Goal: Transaction & Acquisition: Purchase product/service

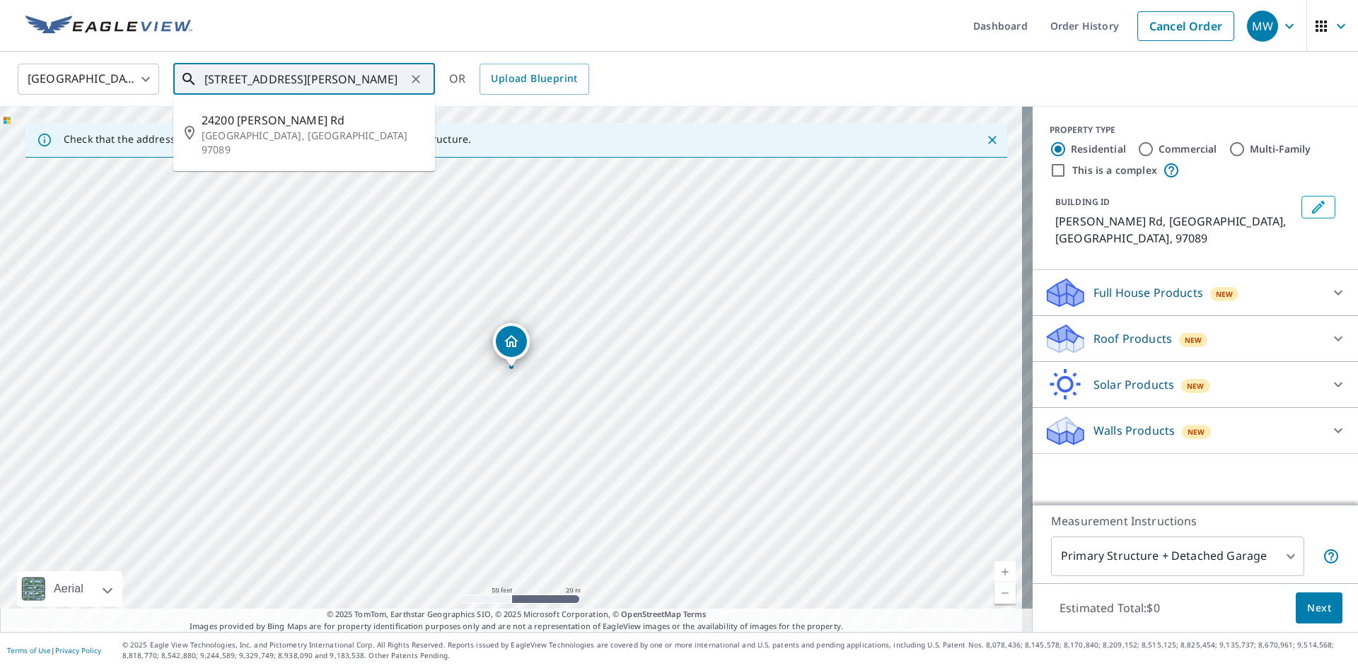
drag, startPoint x: 233, startPoint y: 81, endPoint x: 147, endPoint y: 79, distance: 85.6
click at [147, 79] on div "[GEOGRAPHIC_DATA] [GEOGRAPHIC_DATA] ​ [STREET_ADDRESS][PERSON_NAME] ​ [STREET_A…" at bounding box center [674, 78] width 1334 height 33
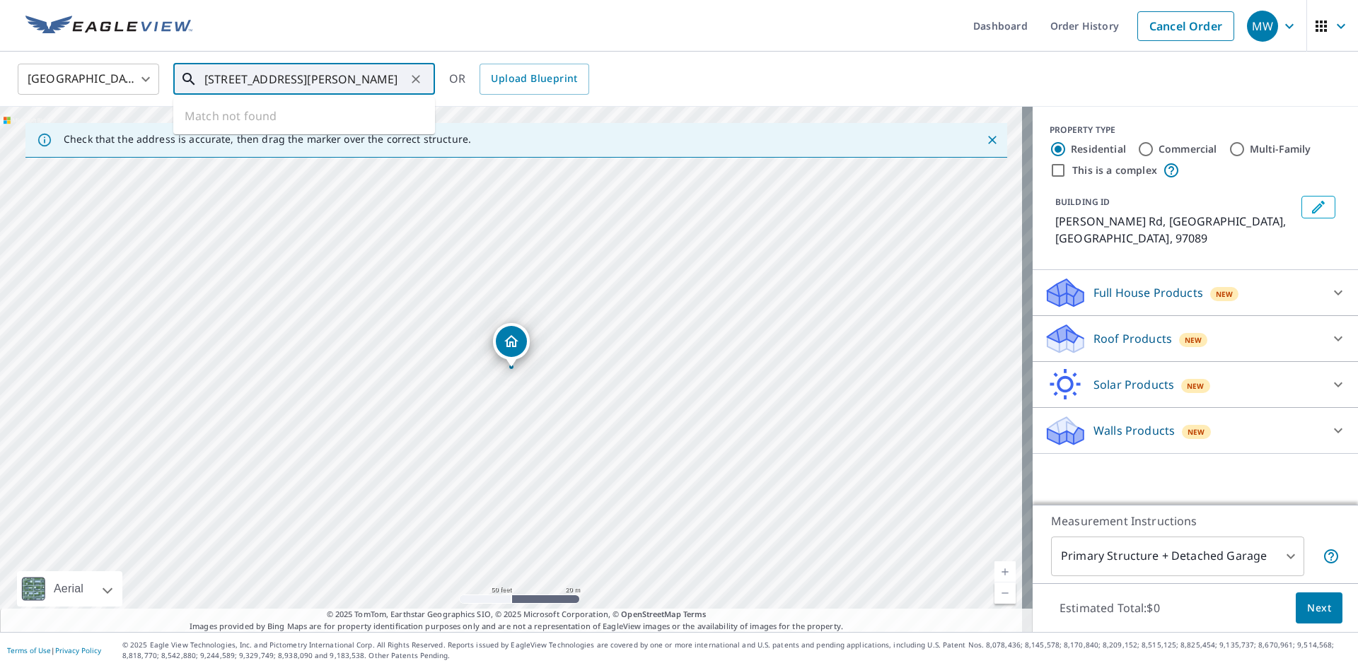
type input "[STREET_ADDRESS][PERSON_NAME]"
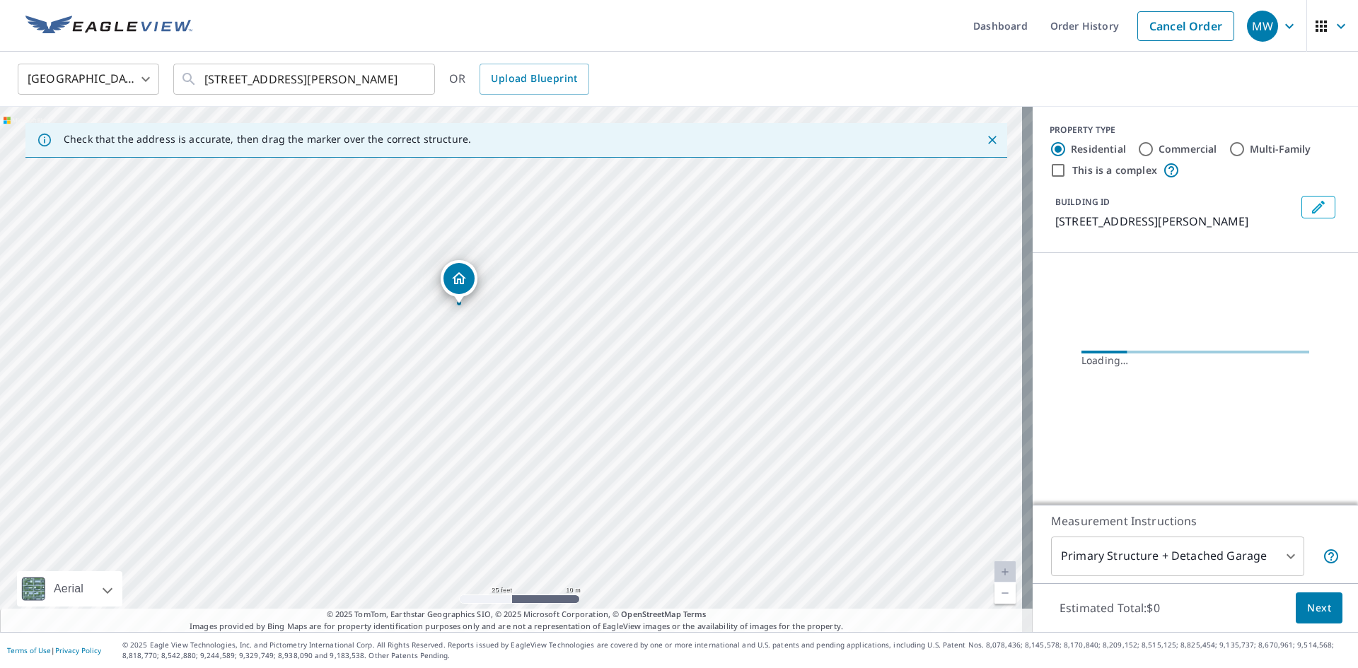
drag, startPoint x: 541, startPoint y: 344, endPoint x: 549, endPoint y: 339, distance: 9.2
click at [548, 339] on div "[STREET_ADDRESS][PERSON_NAME]" at bounding box center [516, 370] width 1033 height 526
drag, startPoint x: 549, startPoint y: 272, endPoint x: 442, endPoint y: 375, distance: 148.1
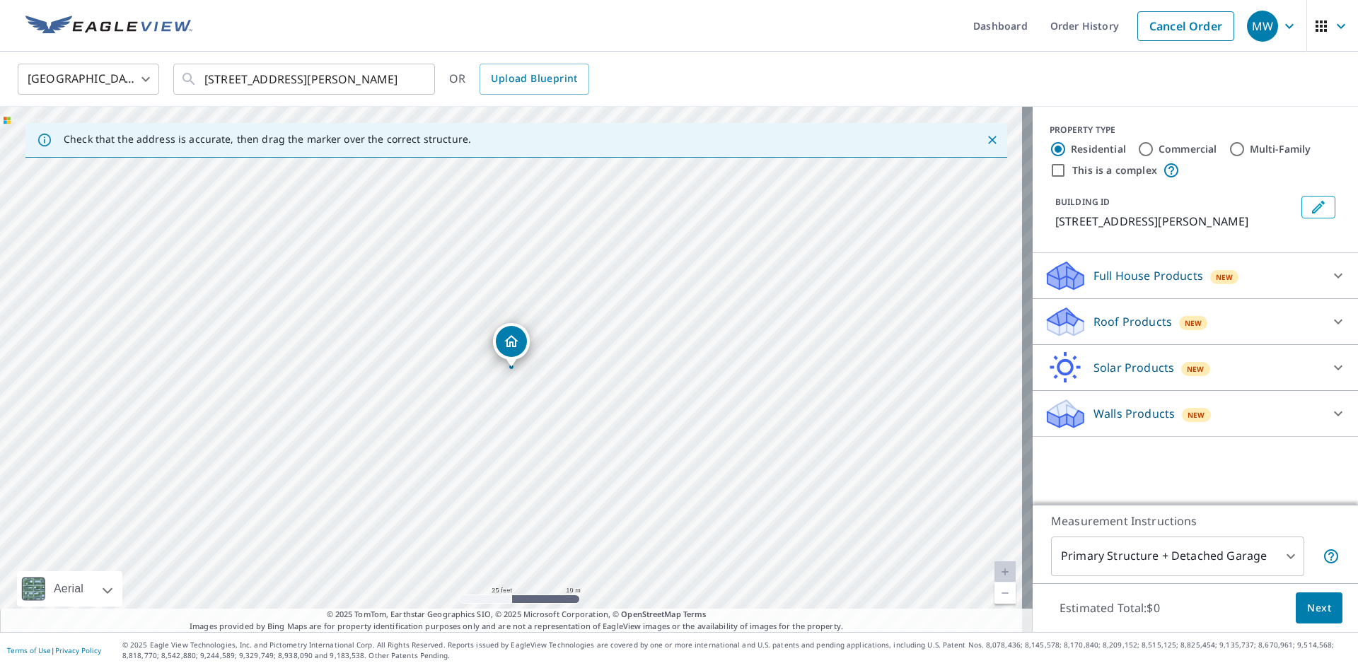
click at [1050, 169] on input "This is a complex" at bounding box center [1058, 170] width 17 height 17
checkbox input "true"
radio input "false"
radio input "true"
type input "4"
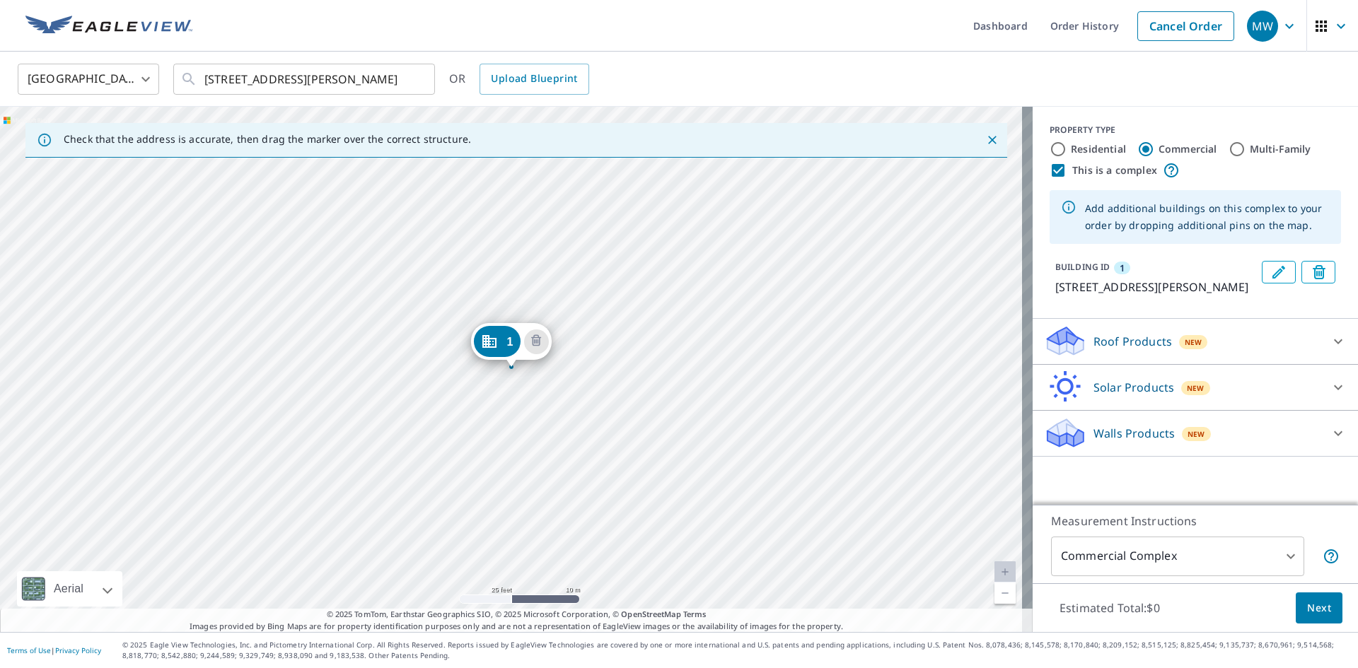
click at [591, 279] on div "[STREET_ADDRESS][PERSON_NAME]" at bounding box center [516, 370] width 1033 height 526
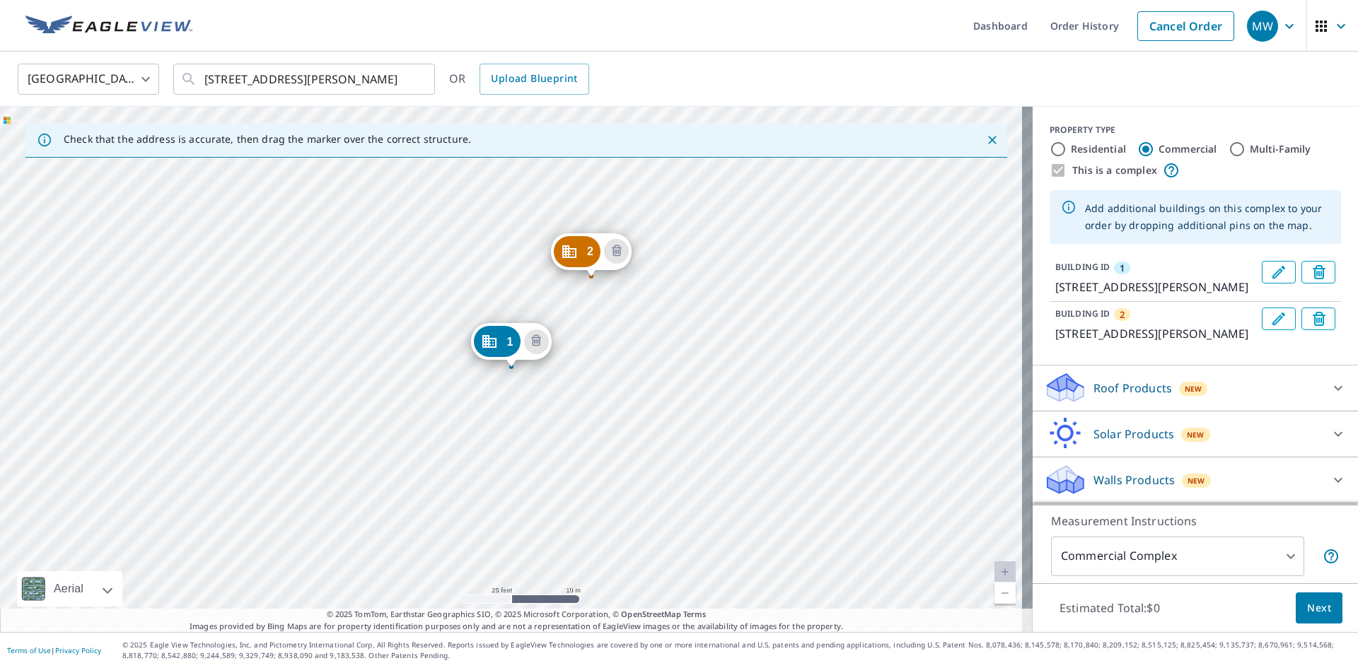
scroll to position [33, 0]
click at [1081, 385] on div "Roof Products New" at bounding box center [1182, 387] width 277 height 33
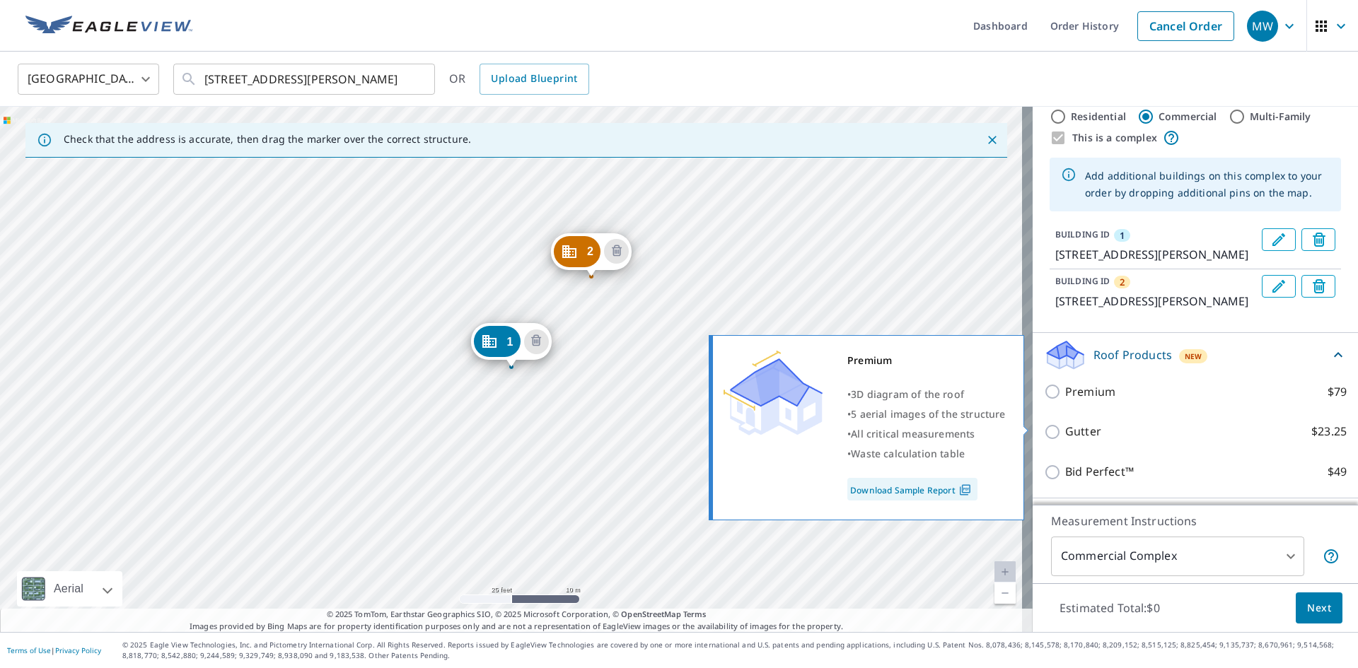
click at [1044, 400] on input "Premium $79" at bounding box center [1054, 391] width 21 height 17
checkbox input "true"
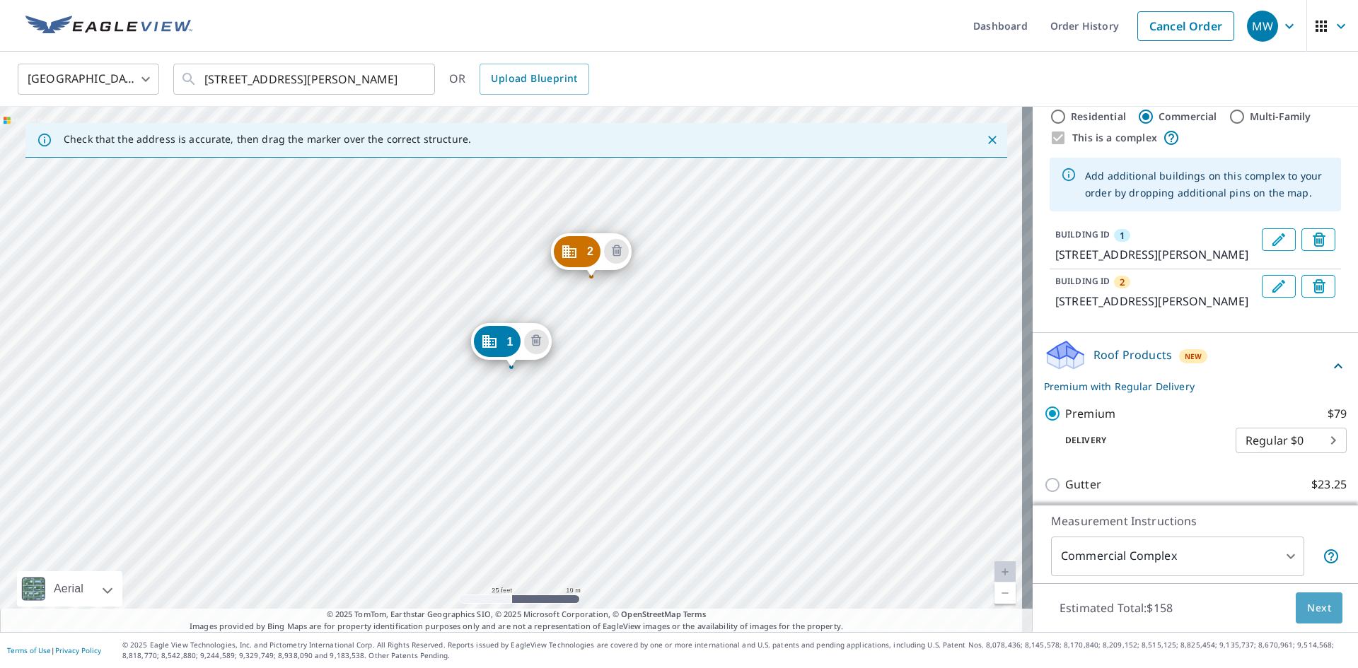
click at [1296, 603] on button "Next" at bounding box center [1319, 609] width 47 height 32
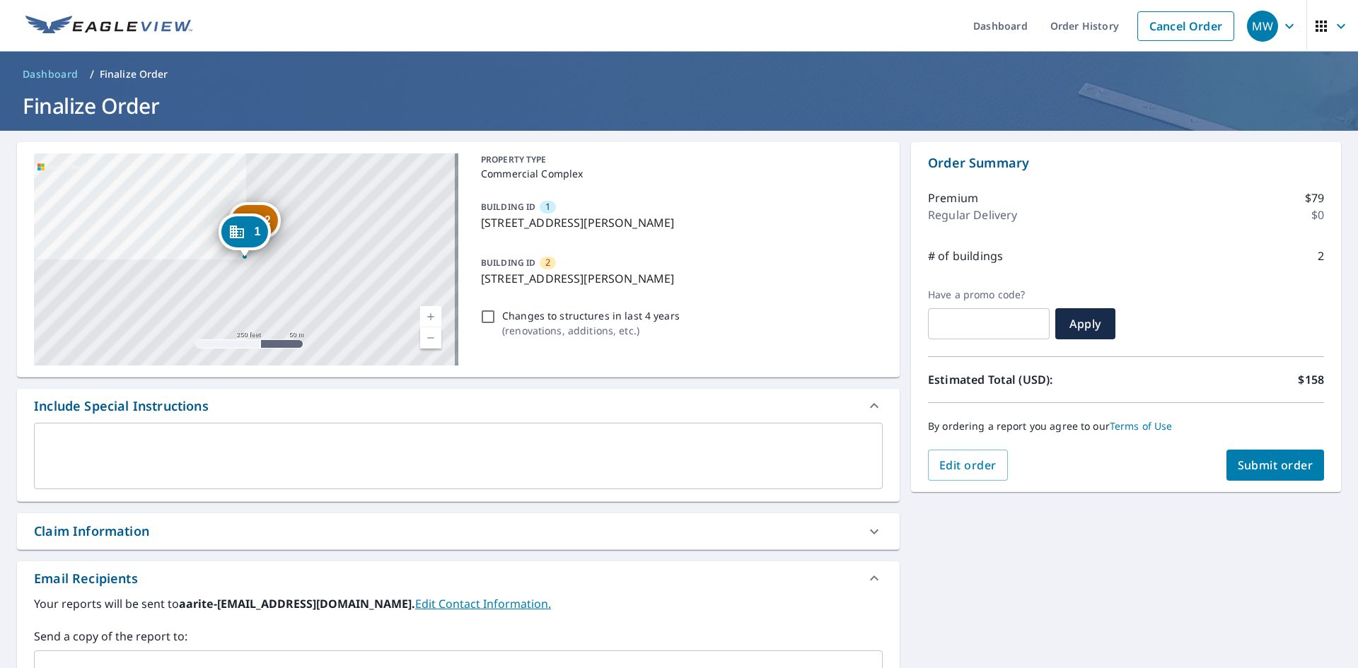
click at [1260, 459] on span "Submit order" at bounding box center [1276, 466] width 76 height 16
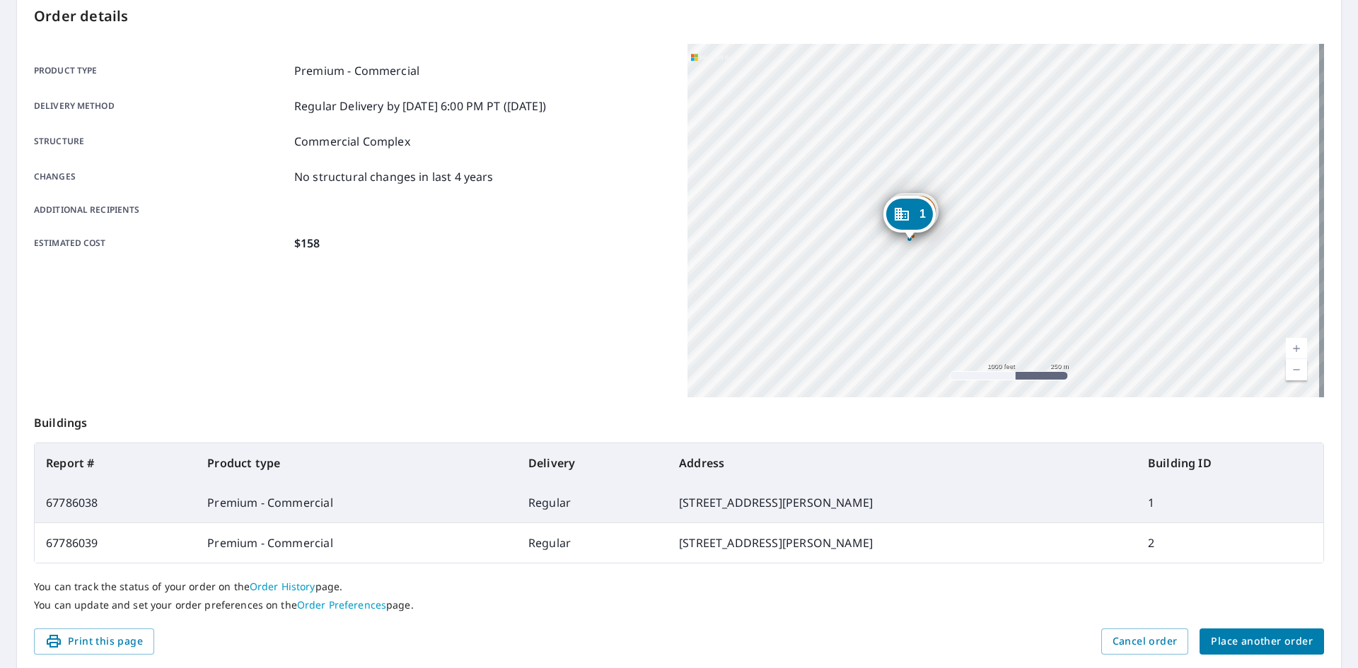
scroll to position [204, 0]
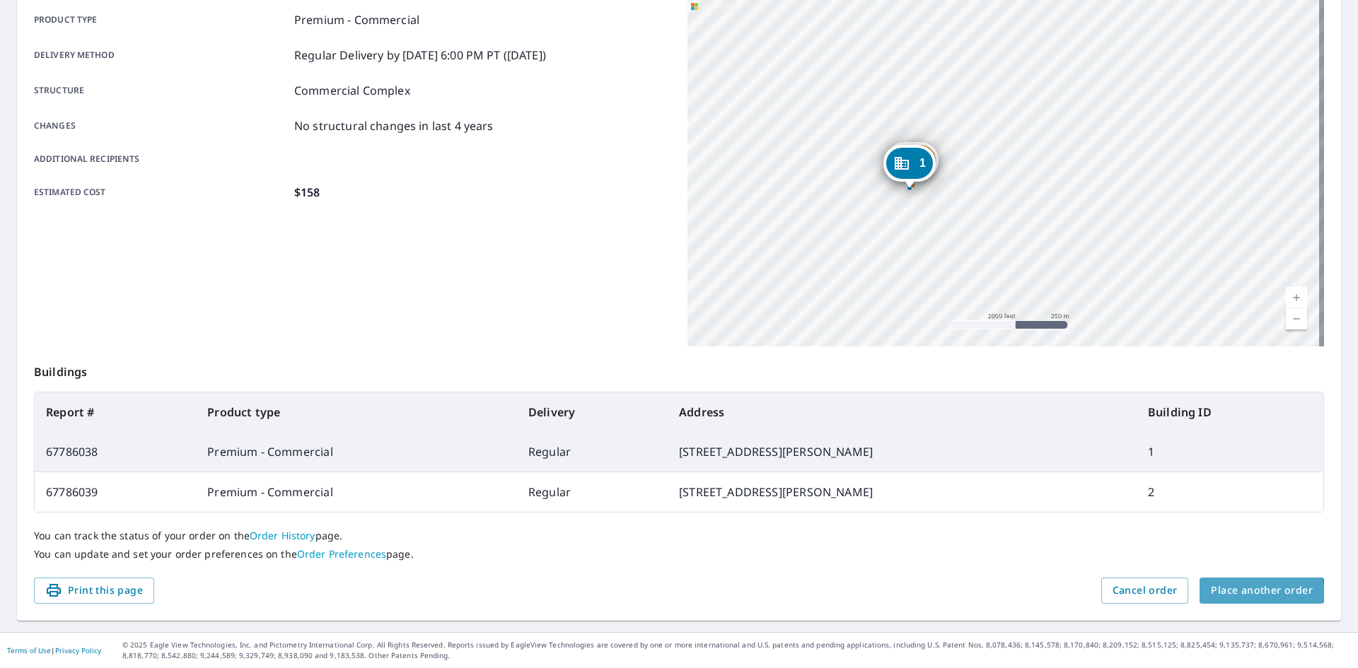
click at [1243, 596] on span "Place another order" at bounding box center [1262, 591] width 102 height 18
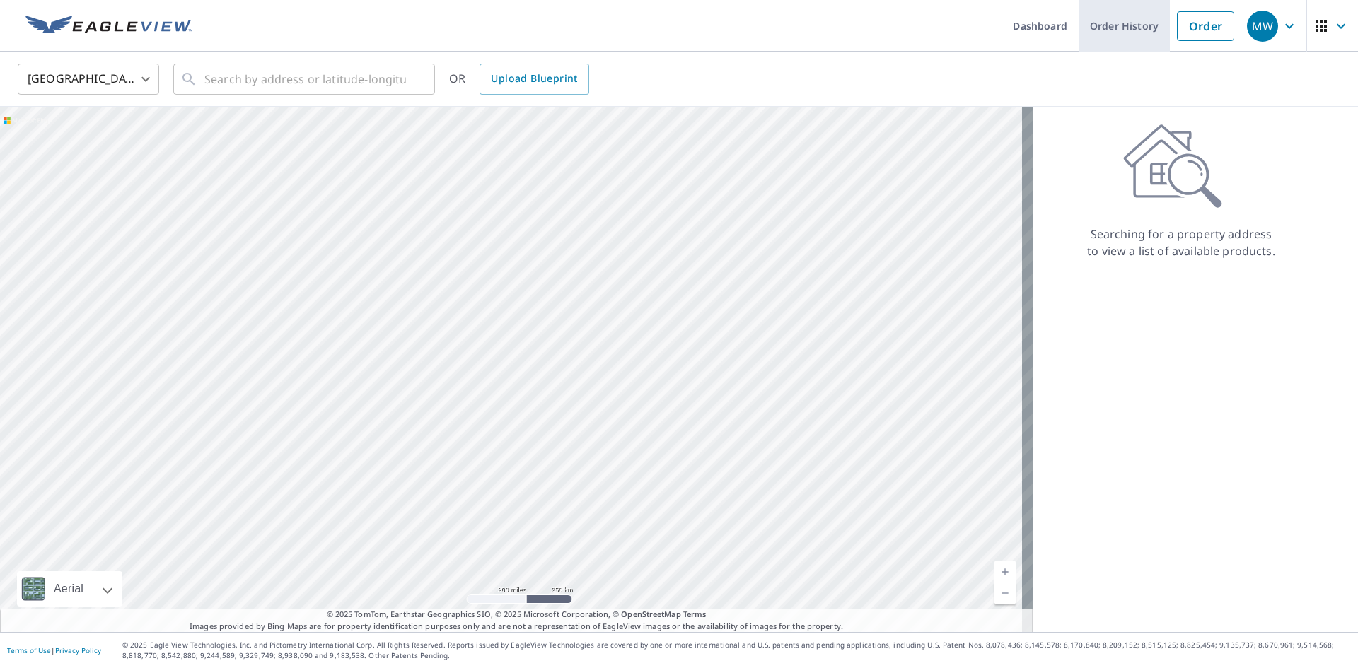
click at [1134, 28] on link "Order History" at bounding box center [1124, 26] width 91 height 52
